Goal: Task Accomplishment & Management: Complete application form

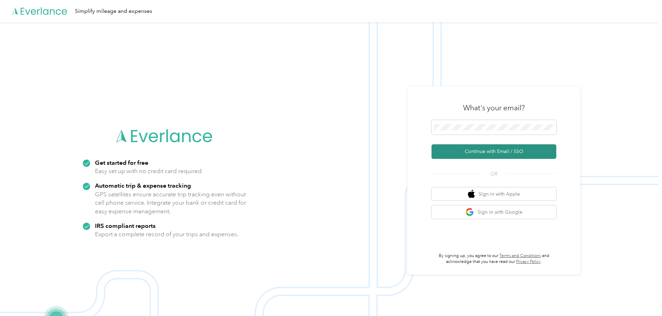
click at [483, 153] on button "Continue with Email / SSO" at bounding box center [493, 151] width 125 height 15
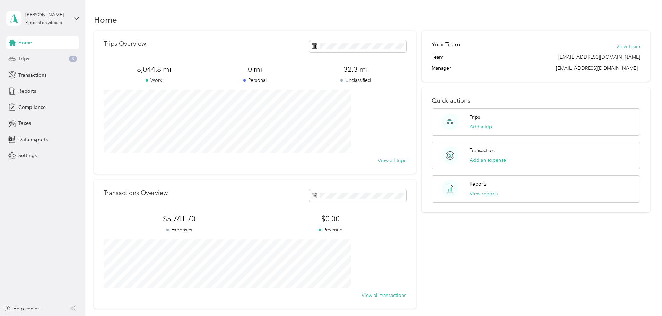
click at [27, 59] on span "Trips" at bounding box center [23, 58] width 11 height 7
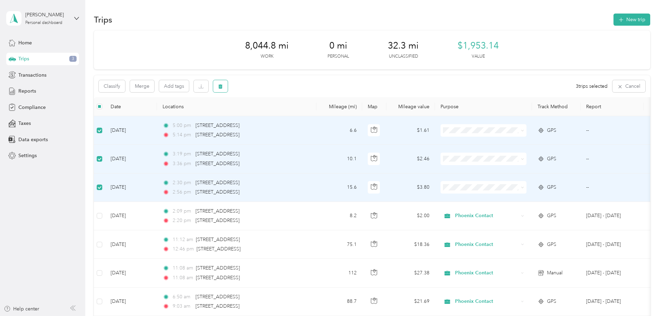
click at [222, 85] on icon "button" at bounding box center [220, 86] width 4 height 5
click at [315, 114] on button "Yes" at bounding box center [318, 114] width 14 height 11
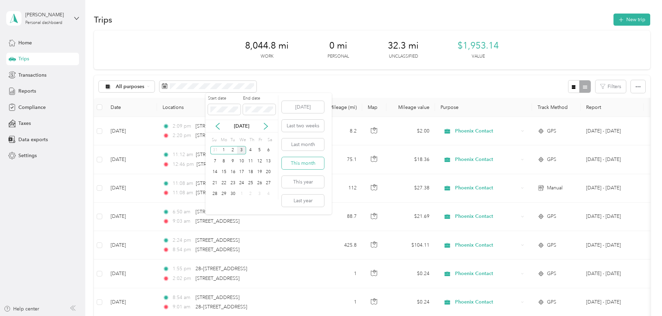
click at [304, 162] on button "This month" at bounding box center [303, 163] width 42 height 12
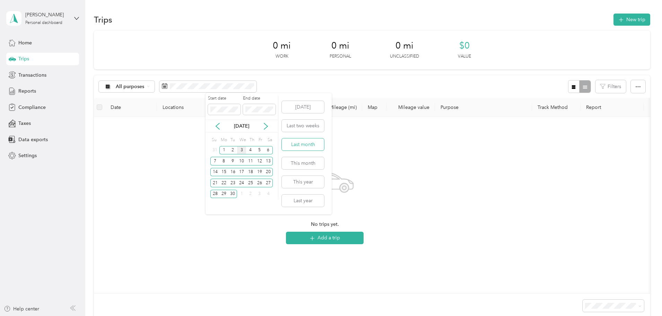
click at [296, 144] on button "Last month" at bounding box center [303, 144] width 42 height 12
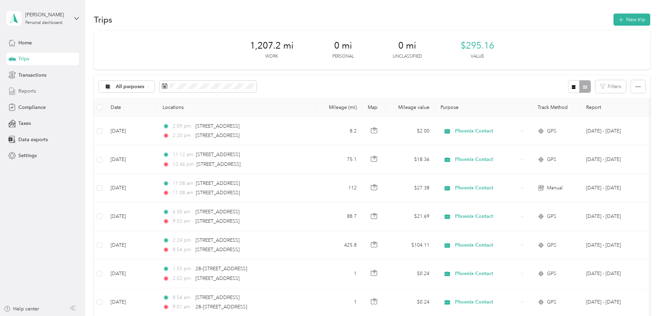
click at [27, 89] on span "Reports" at bounding box center [27, 90] width 18 height 7
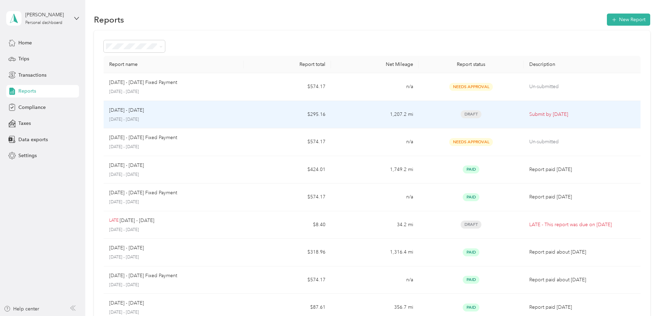
click at [529, 112] on p "Submit by Sep. 4, 2025" at bounding box center [582, 114] width 106 height 8
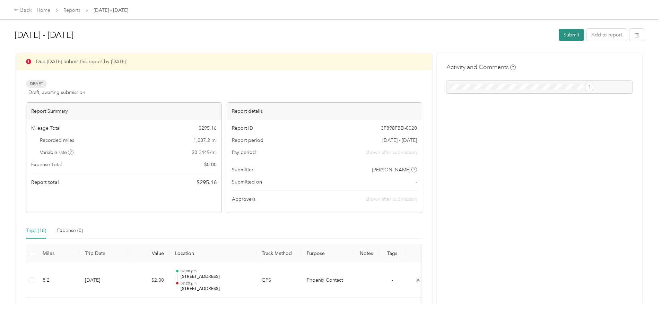
click at [558, 33] on button "Submit" at bounding box center [570, 35] width 25 height 12
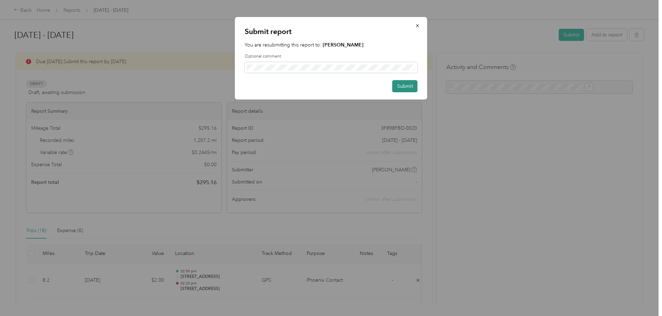
click at [407, 85] on button "Submit" at bounding box center [404, 86] width 25 height 12
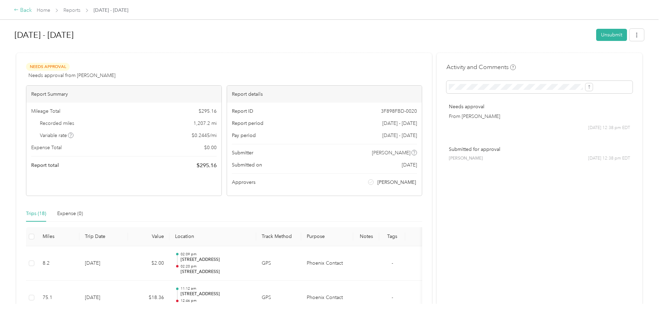
click at [19, 8] on icon at bounding box center [16, 9] width 5 height 5
